Goal: Navigation & Orientation: Go to known website

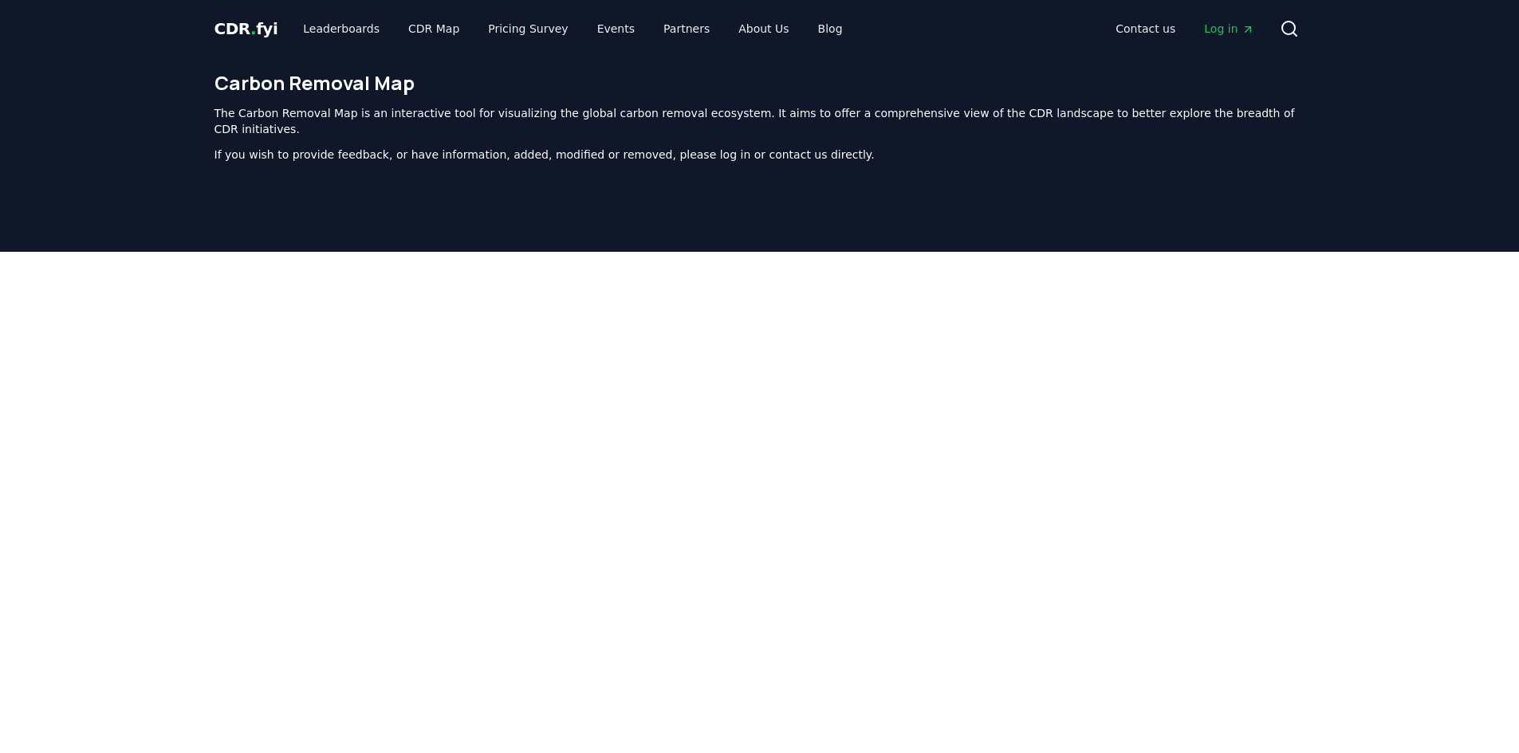
click at [260, 28] on span "CDR . fyi" at bounding box center [246, 28] width 64 height 19
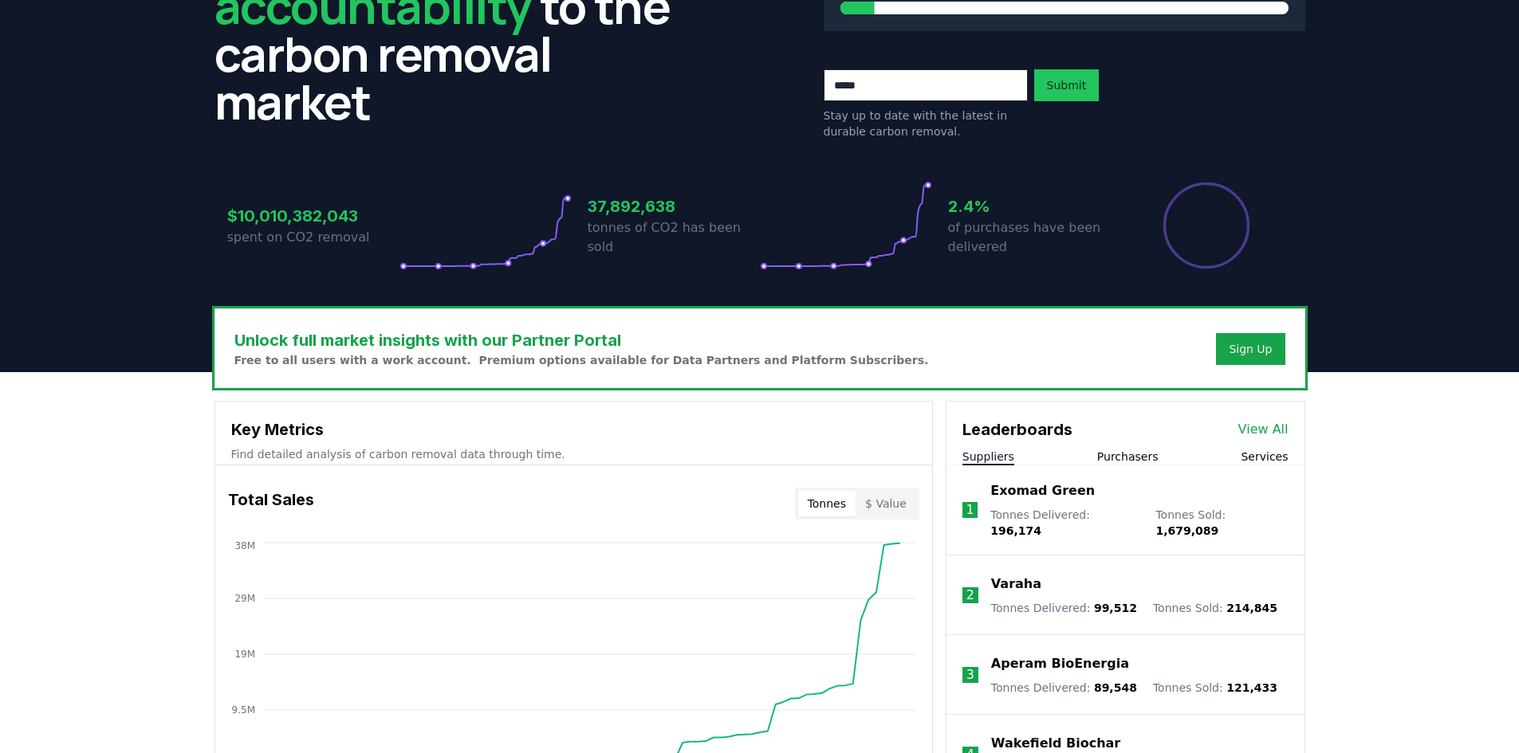
scroll to position [399, 0]
